Goal: Information Seeking & Learning: Find specific fact

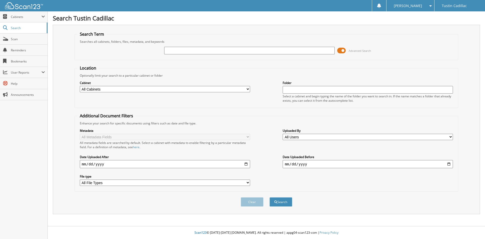
click at [176, 52] on input "text" at bounding box center [249, 51] width 170 height 8
type input "366824"
click at [269, 197] on button "Search" at bounding box center [280, 201] width 23 height 9
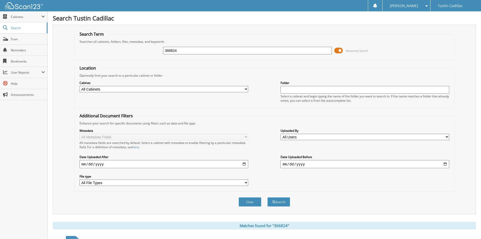
scroll to position [44, 0]
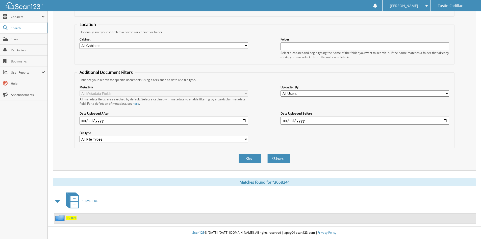
click at [71, 218] on span "366824" at bounding box center [71, 218] width 11 height 4
